Goal: Task Accomplishment & Management: Manage account settings

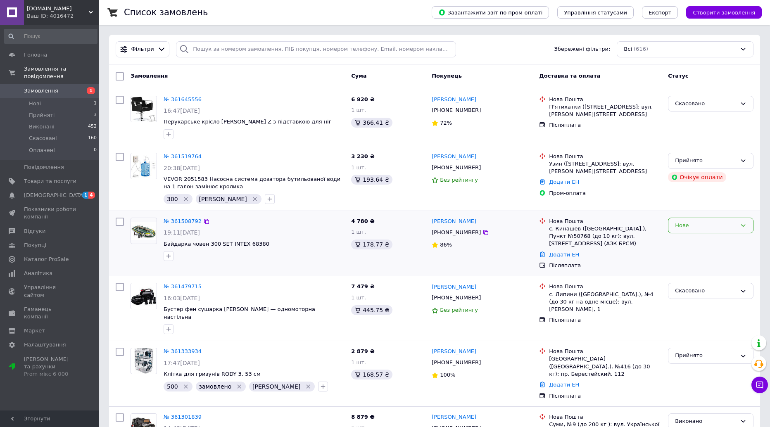
click at [681, 228] on div "Нове" at bounding box center [706, 225] width 62 height 9
click at [688, 258] on li "Виконано" at bounding box center [711, 257] width 85 height 15
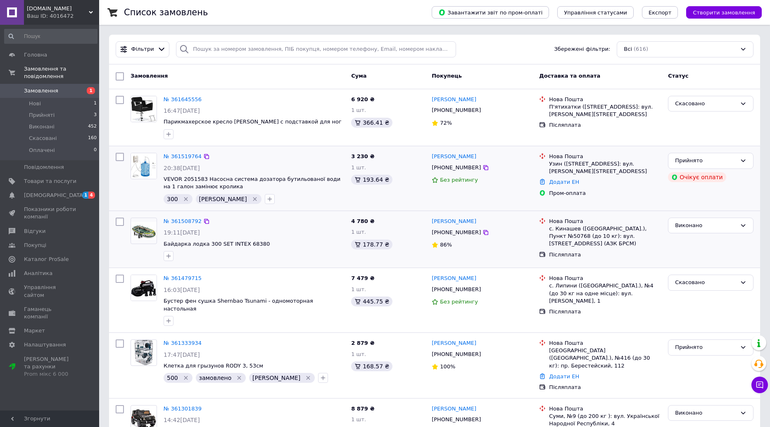
click at [630, 196] on div "Нова Пошта Узин (Київська обл.), №1: вул. Садова, 4в Додати ЕН Пром-оплата" at bounding box center [600, 179] width 129 height 58
click at [181, 156] on link "№ 361519764" at bounding box center [183, 156] width 38 height 6
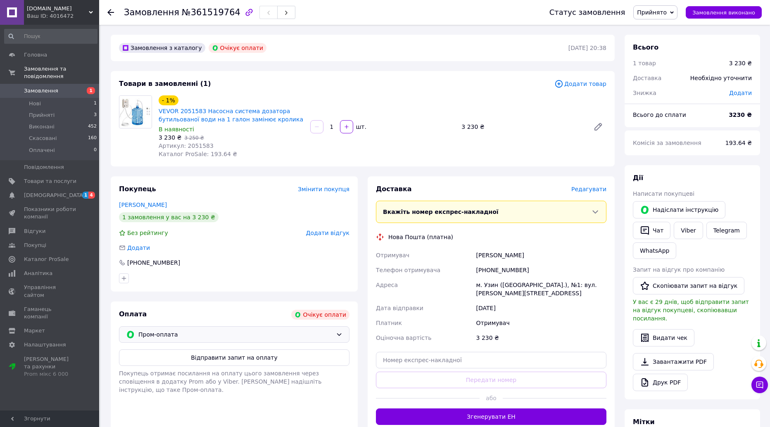
click at [339, 335] on icon at bounding box center [339, 334] width 7 height 7
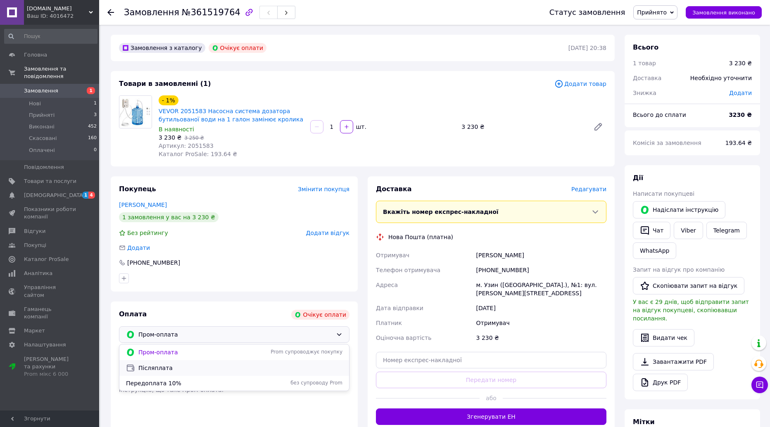
click at [230, 369] on span "Післяплата" at bounding box center [240, 368] width 204 height 8
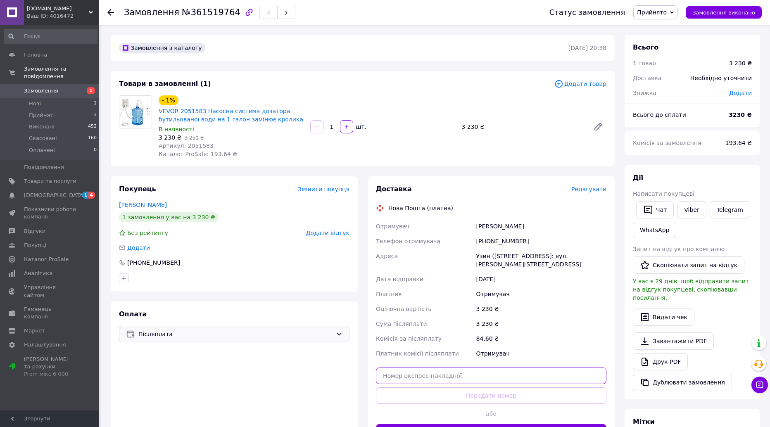
click at [407, 368] on input "text" at bounding box center [491, 376] width 231 height 17
paste input "20451247132669"
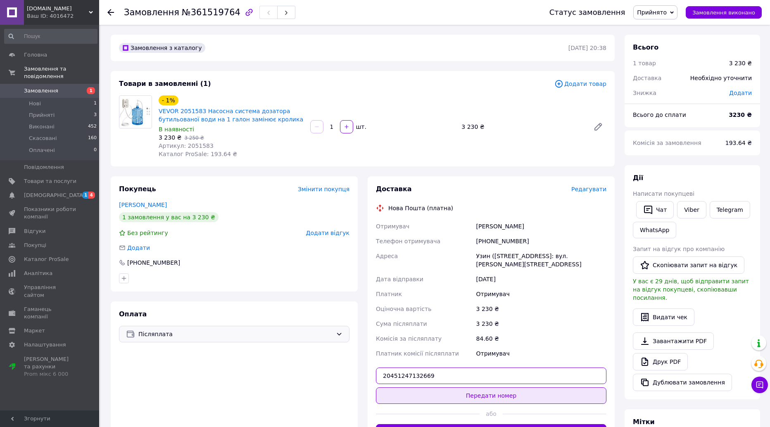
type input "20451247132669"
click at [488, 388] on button "Передати номер" at bounding box center [491, 396] width 231 height 17
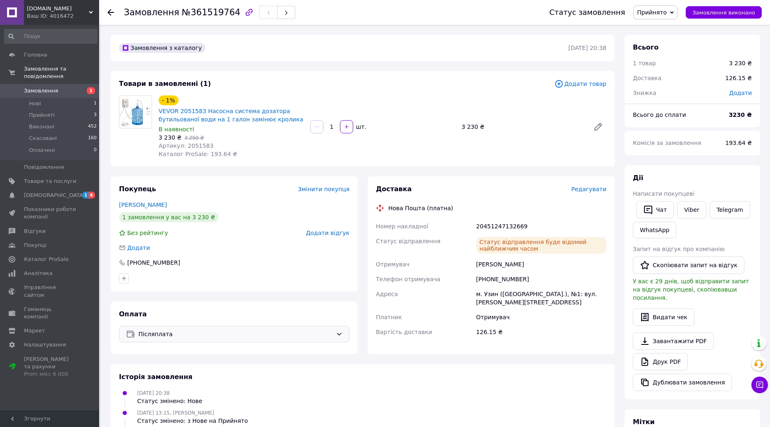
click at [654, 12] on span "Прийнято" at bounding box center [652, 12] width 30 height 7
click at [659, 29] on li "Виконано" at bounding box center [655, 29] width 43 height 12
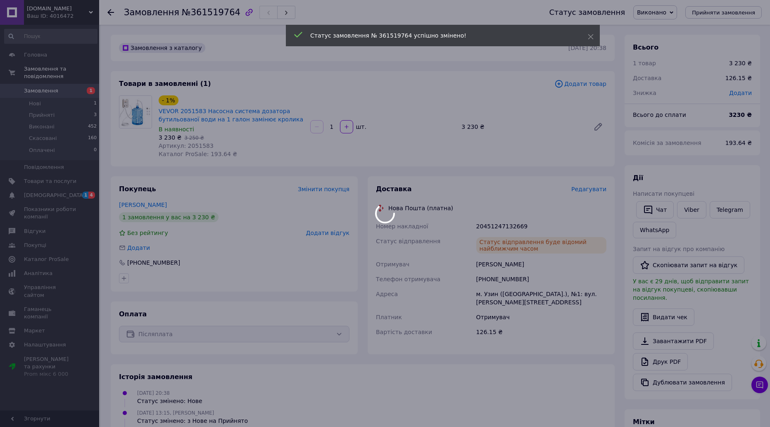
click at [109, 12] on body "shoping.in.ua Ваш ID: 4016472 Сайт shoping.in.ua Кабінет покупця Перевірити ста…" at bounding box center [385, 311] width 770 height 623
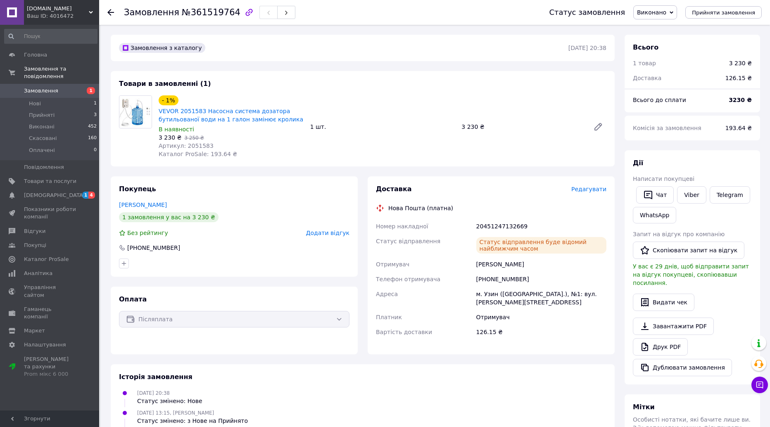
click at [108, 11] on icon at bounding box center [110, 12] width 7 height 7
